Goal: Task Accomplishment & Management: Manage account settings

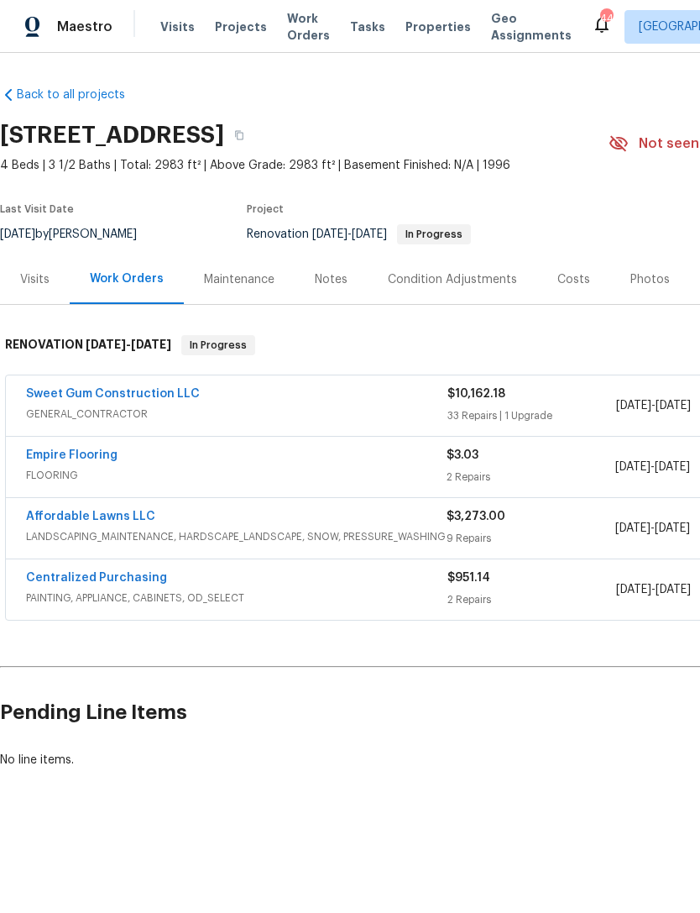
click at [86, 396] on link "Sweet Gum Construction LLC" at bounding box center [113, 394] width 174 height 12
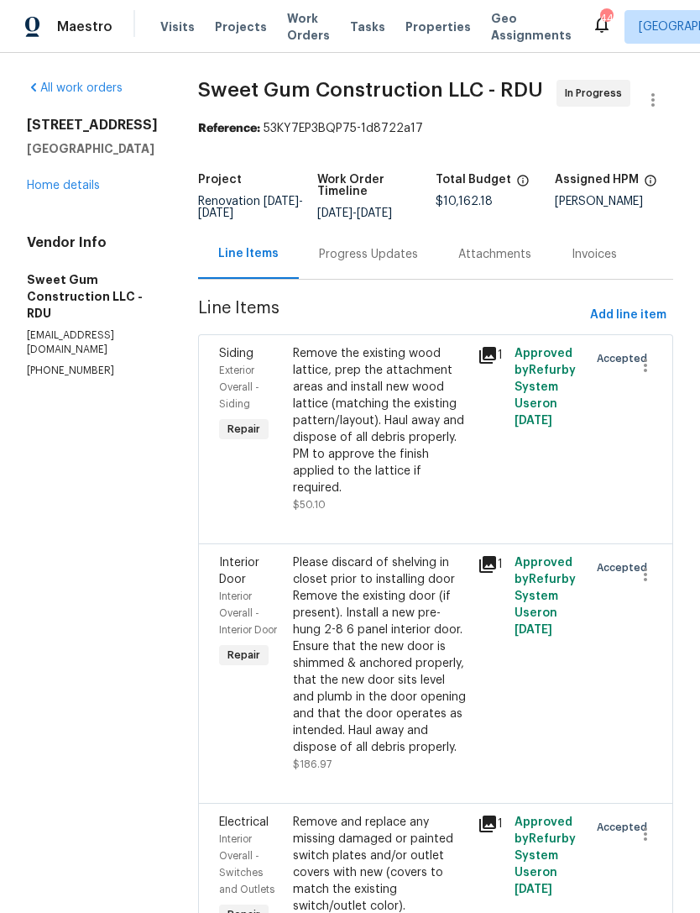
click at [56, 181] on link "Home details" at bounding box center [63, 186] width 73 height 12
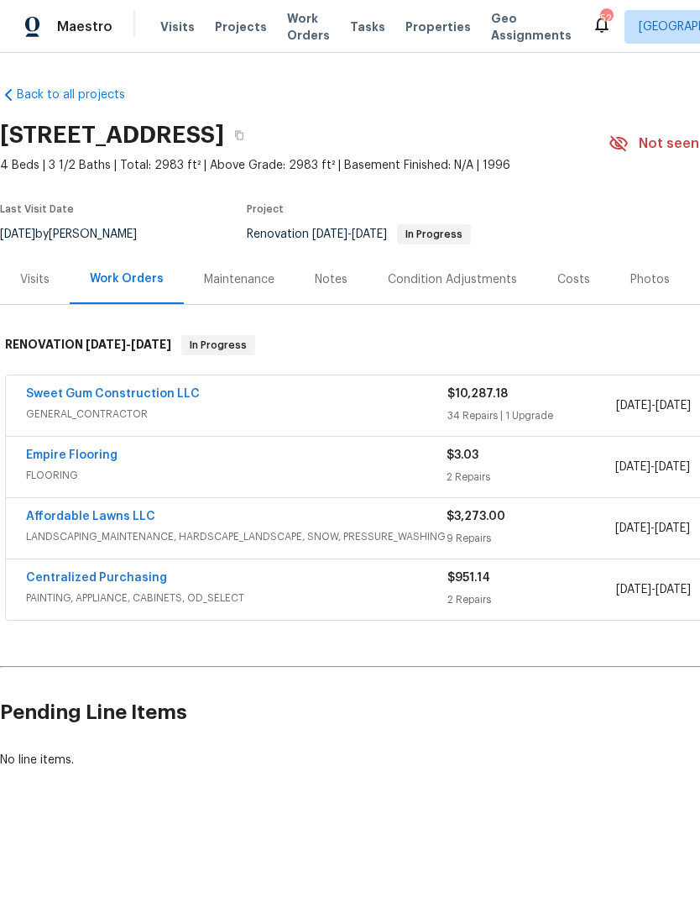
click at [58, 392] on link "Sweet Gum Construction LLC" at bounding box center [113, 394] width 174 height 12
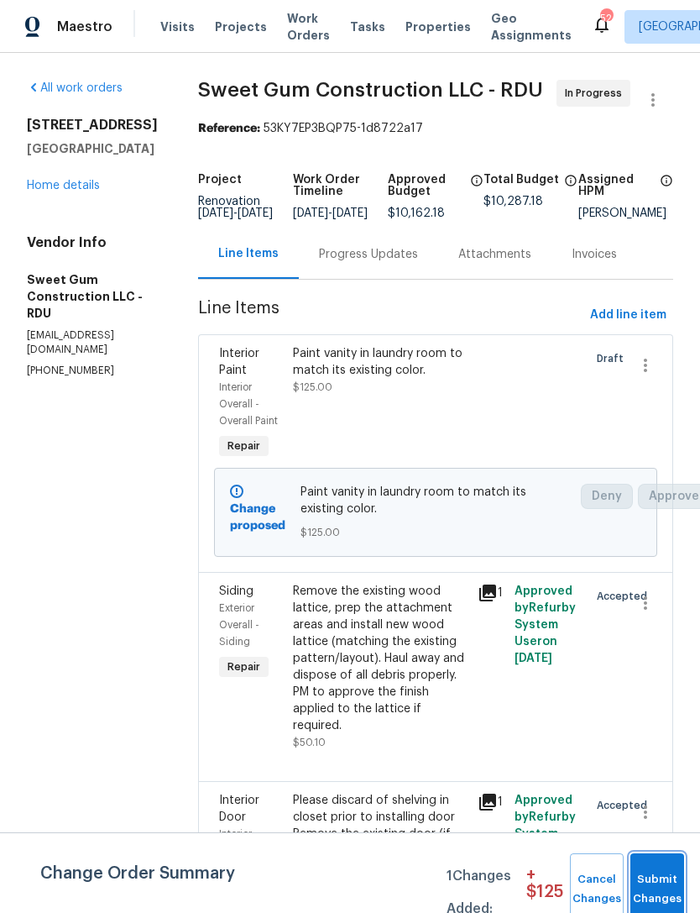
click at [665, 874] on span "Submit Changes" at bounding box center [657, 889] width 37 height 39
